Goal: Task Accomplishment & Management: Use online tool/utility

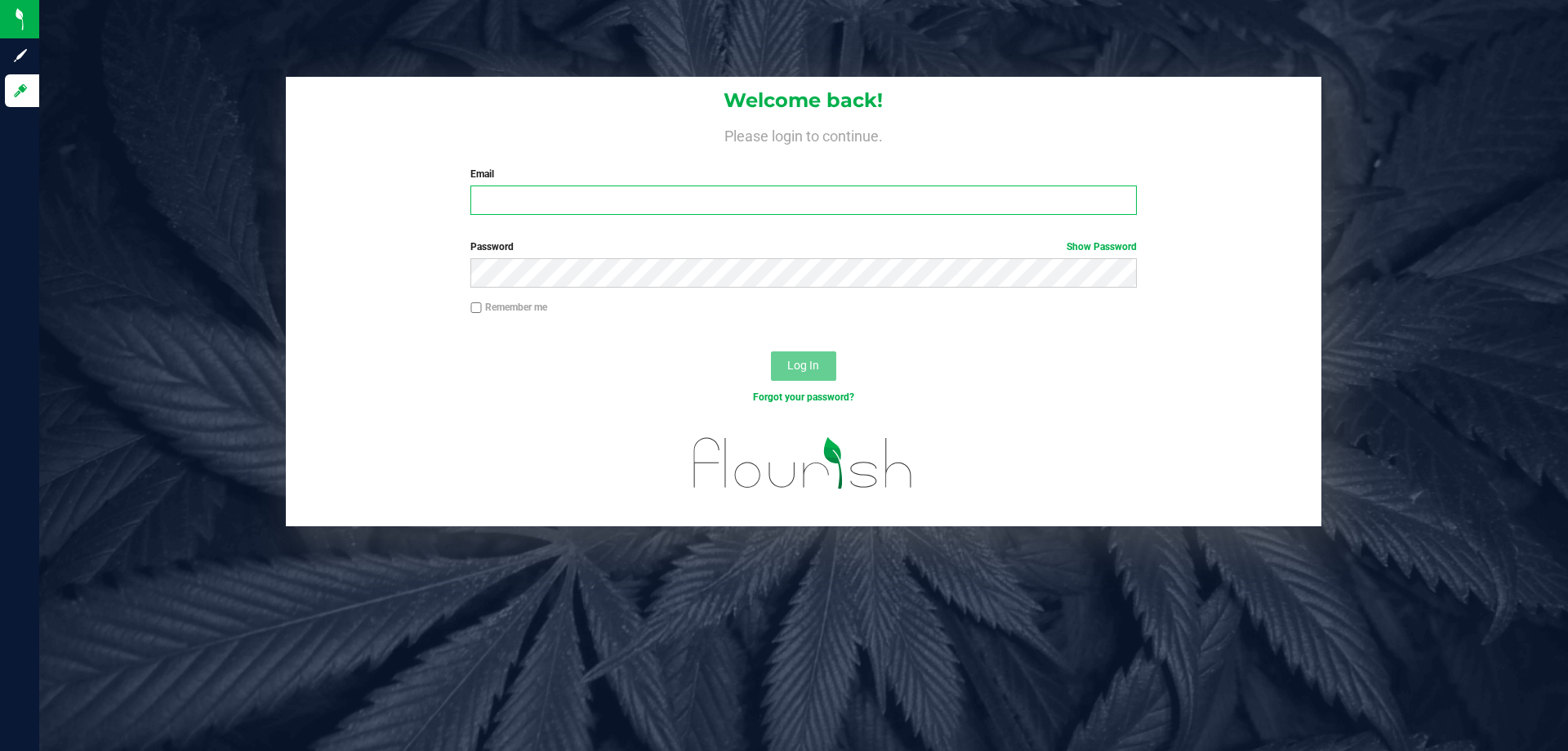
click at [554, 206] on input "Email" at bounding box center [804, 200] width 665 height 30
type input "[EMAIL_ADDRESS][DOMAIN_NAME]"
click at [771, 351] on button "Log In" at bounding box center [804, 366] width 65 height 30
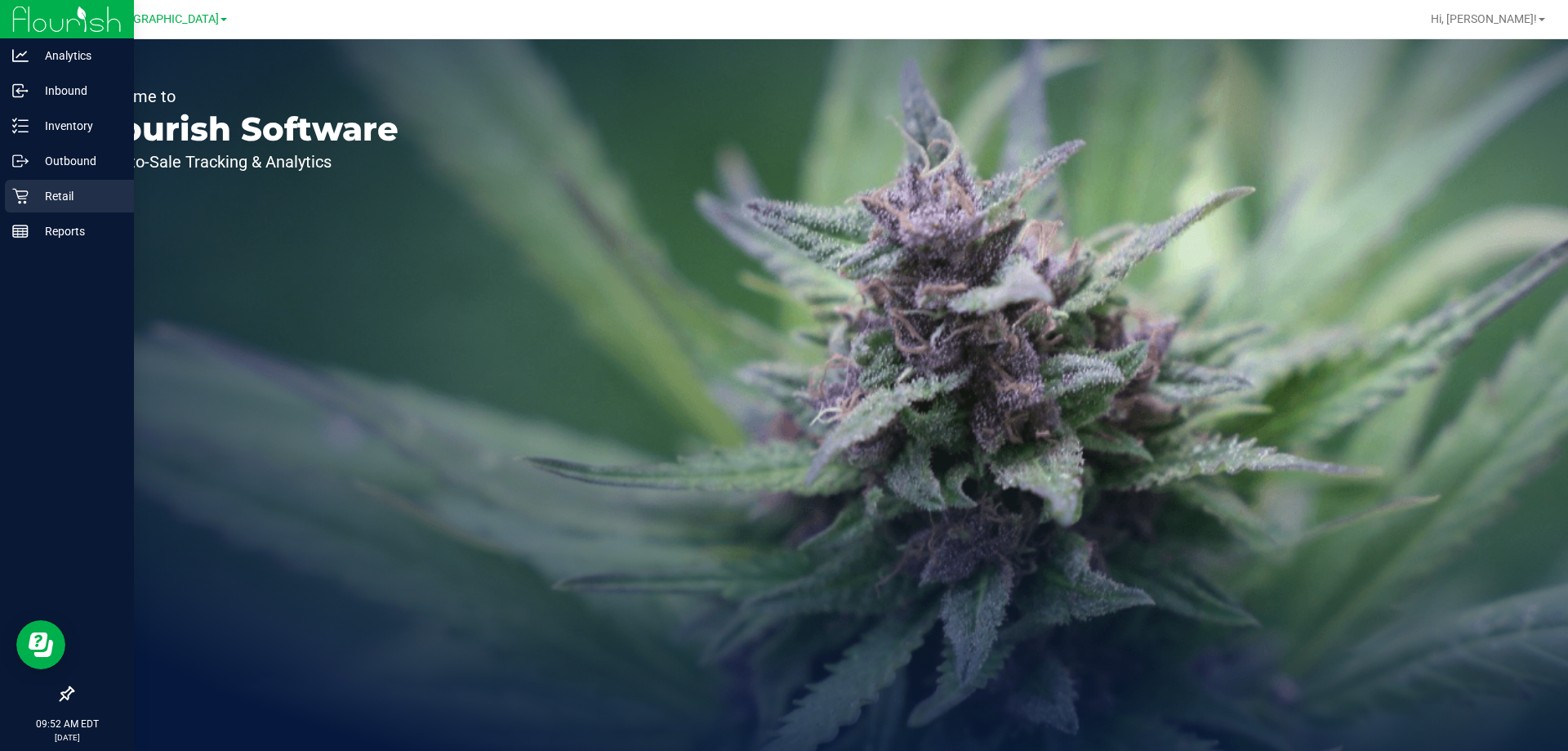
click at [65, 194] on p "Retail" at bounding box center [77, 196] width 98 height 20
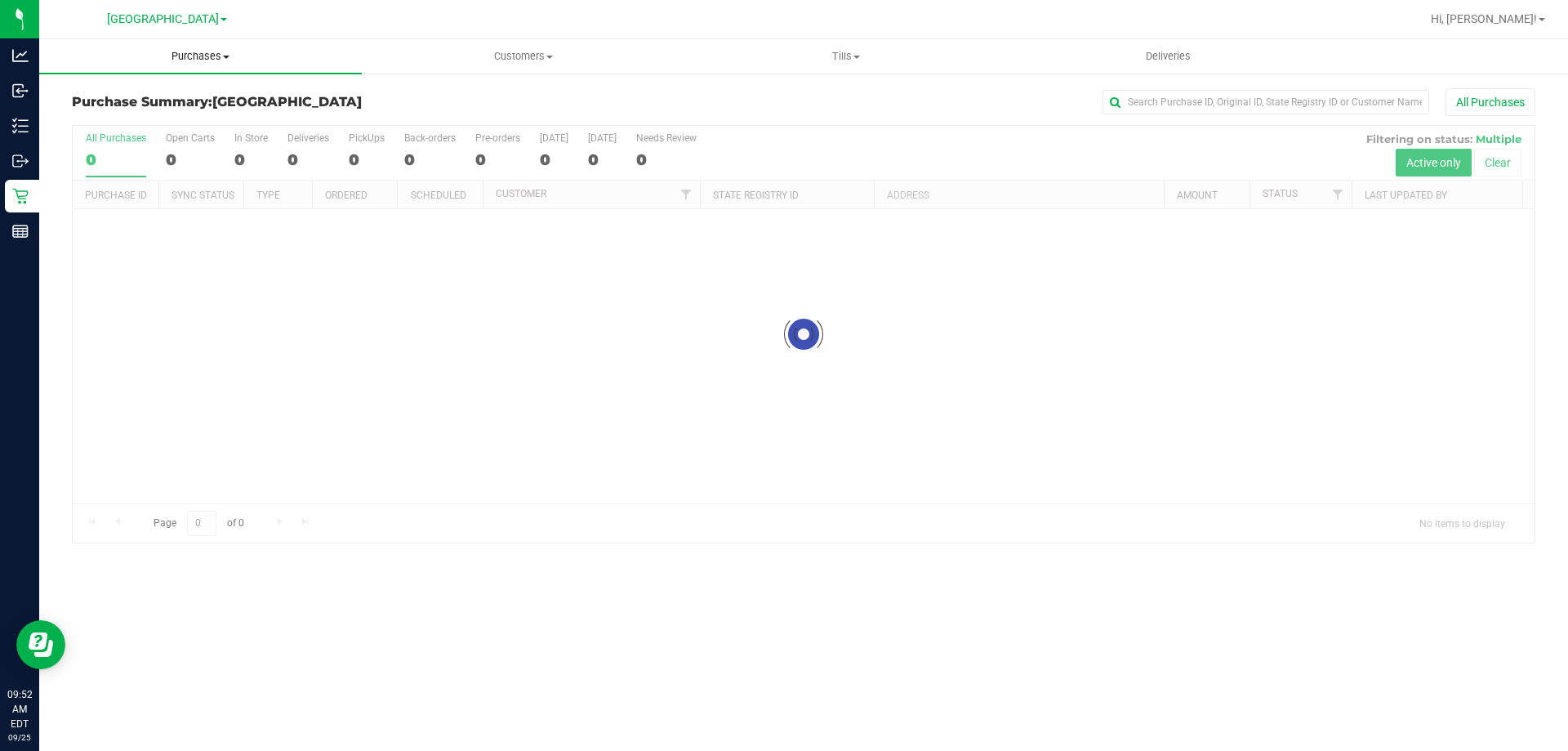
click at [189, 56] on span "Purchases" at bounding box center [200, 56] width 322 height 15
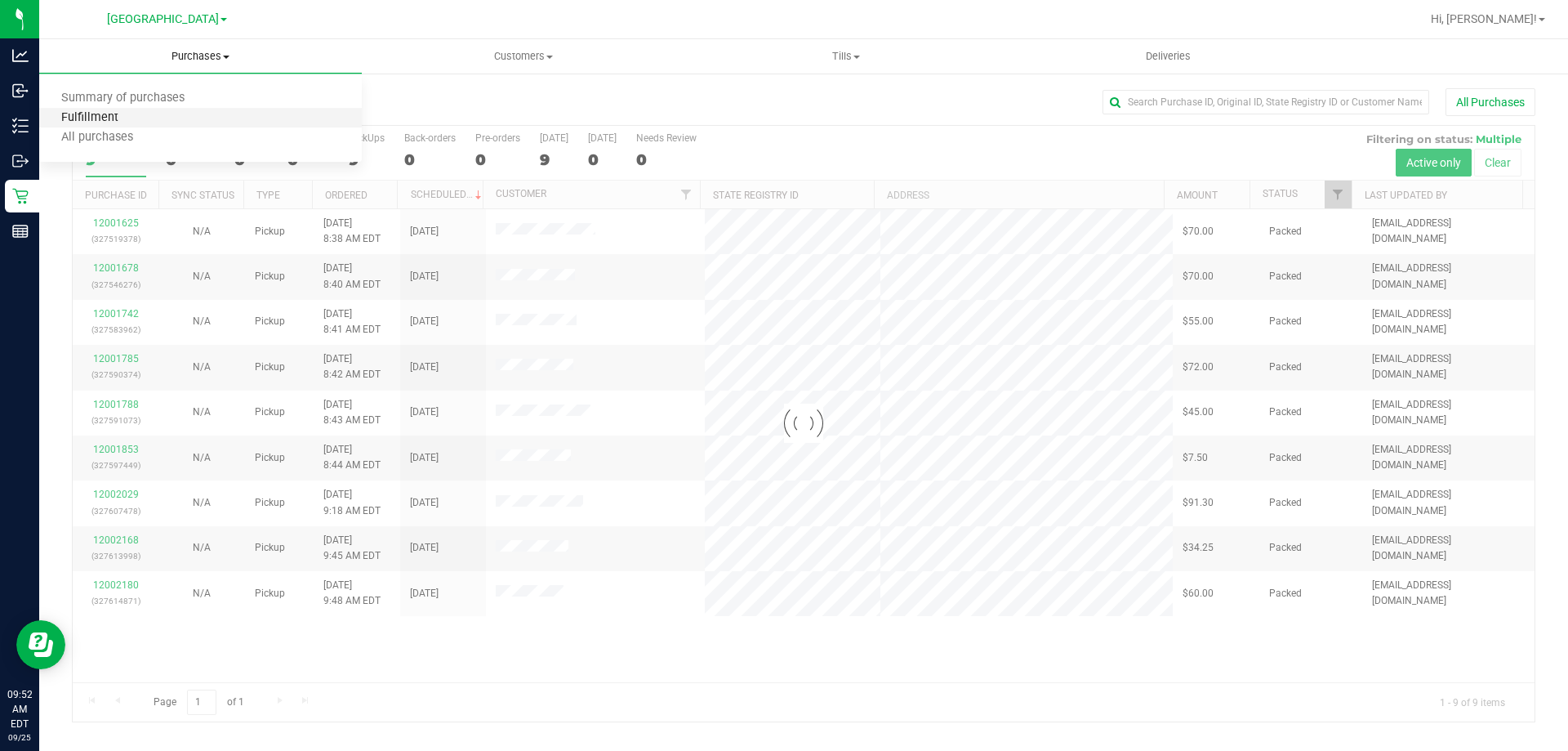
click at [110, 117] on span "Fulfillment" at bounding box center [89, 118] width 102 height 14
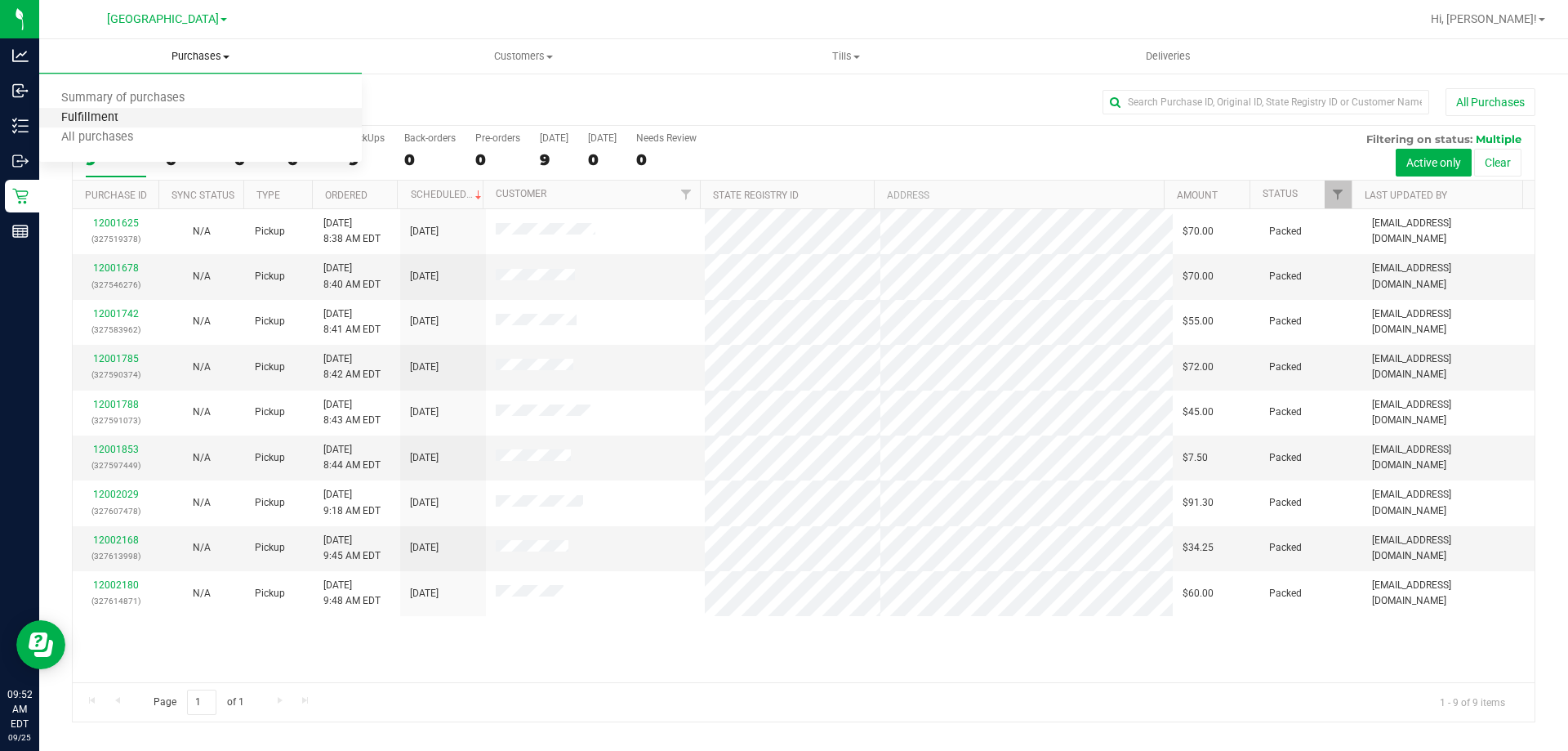
click at [121, 114] on span "Fulfillment" at bounding box center [89, 118] width 102 height 14
